Goal: Information Seeking & Learning: Learn about a topic

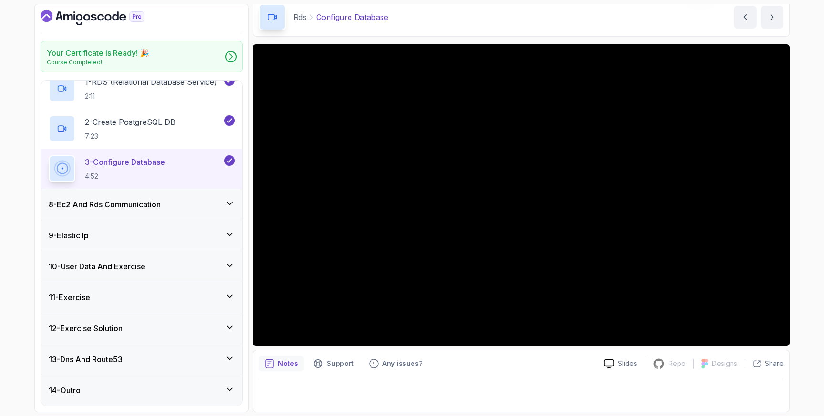
scroll to position [227, 0]
click at [471, 366] on div "Notes Support Any issues?" at bounding box center [427, 363] width 337 height 15
click at [295, 363] on p "Notes" at bounding box center [288, 364] width 20 height 10
click at [188, 208] on div "8 - Ec2 And Rds Communication" at bounding box center [142, 205] width 186 height 11
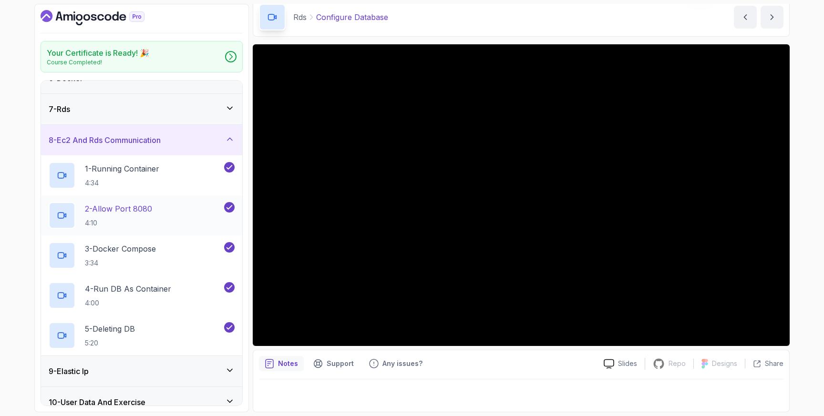
scroll to position [174, 0]
click at [159, 370] on div "9 - Elastic Ip" at bounding box center [142, 369] width 186 height 11
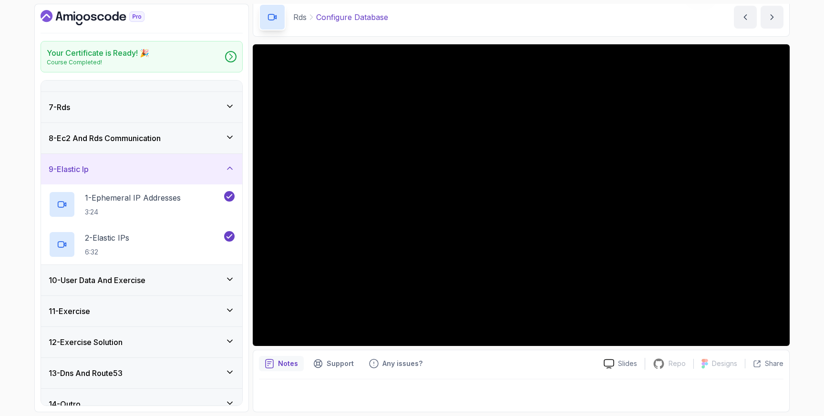
click at [142, 174] on div "9 - Elastic Ip" at bounding box center [142, 168] width 186 height 11
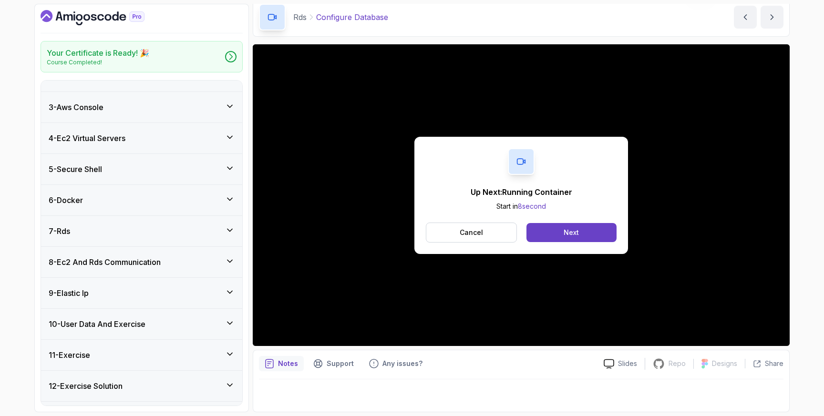
scroll to position [17, 0]
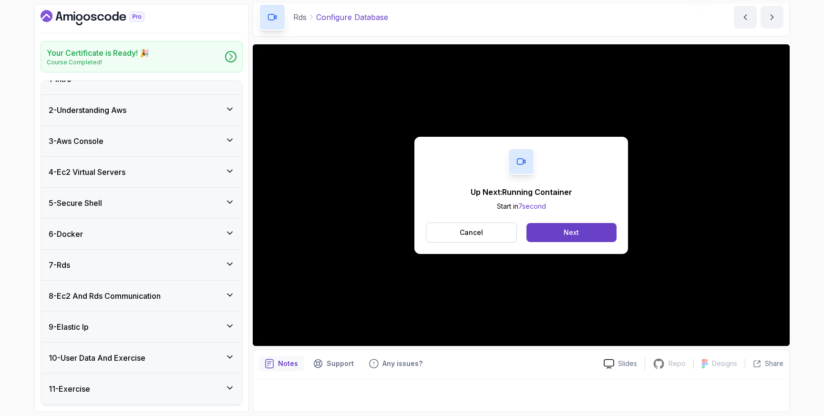
click at [97, 307] on div "8 - Ec2 And Rds Communication" at bounding box center [141, 296] width 201 height 31
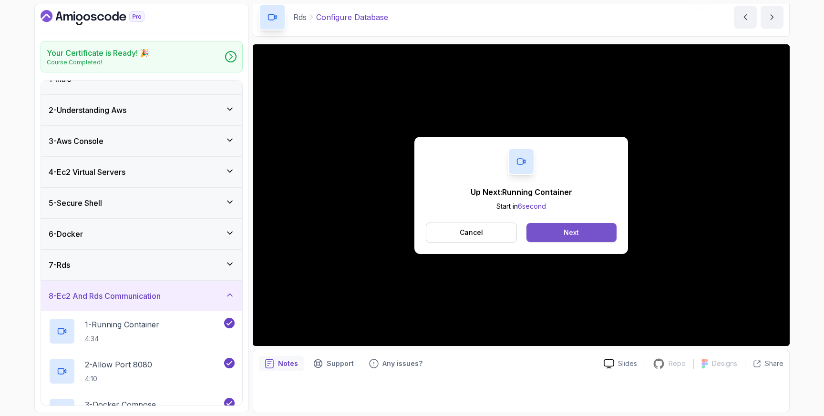
click at [573, 240] on button "Next" at bounding box center [571, 232] width 90 height 19
